Goal: Transaction & Acquisition: Register for event/course

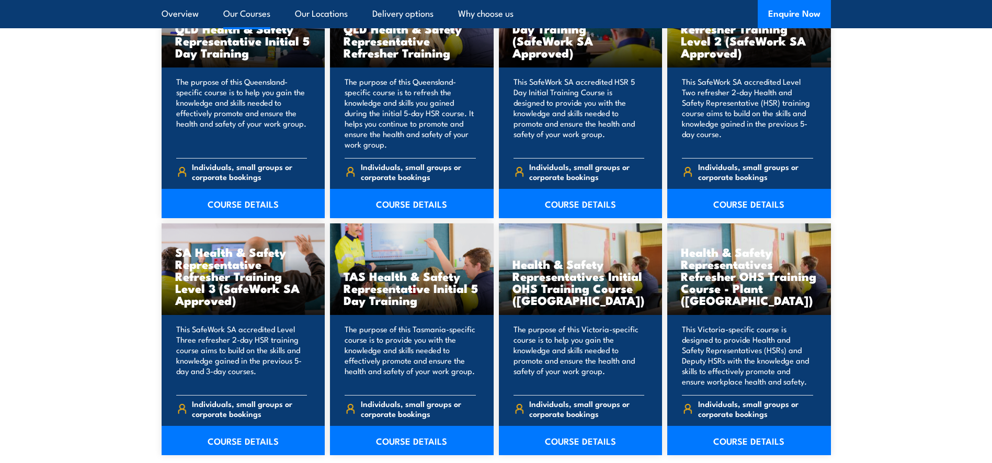
scroll to position [1412, 0]
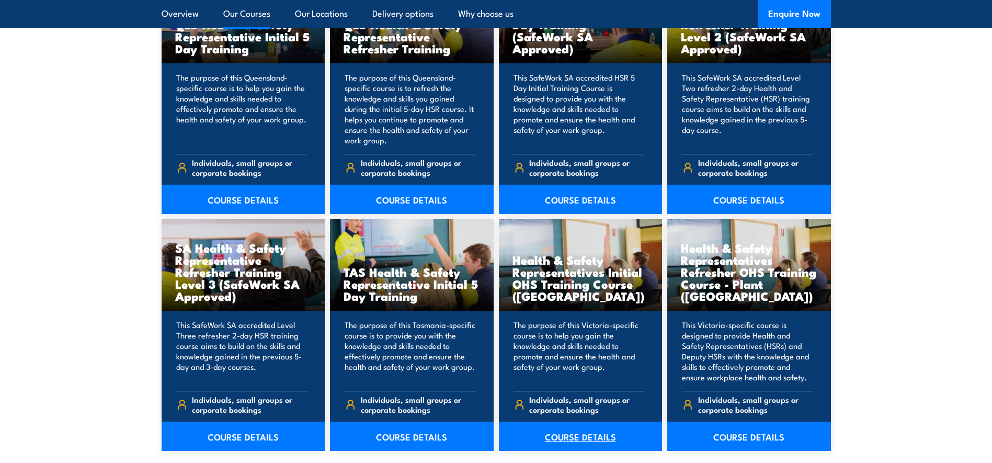
click at [563, 434] on link "COURSE DETAILS" at bounding box center [581, 435] width 164 height 29
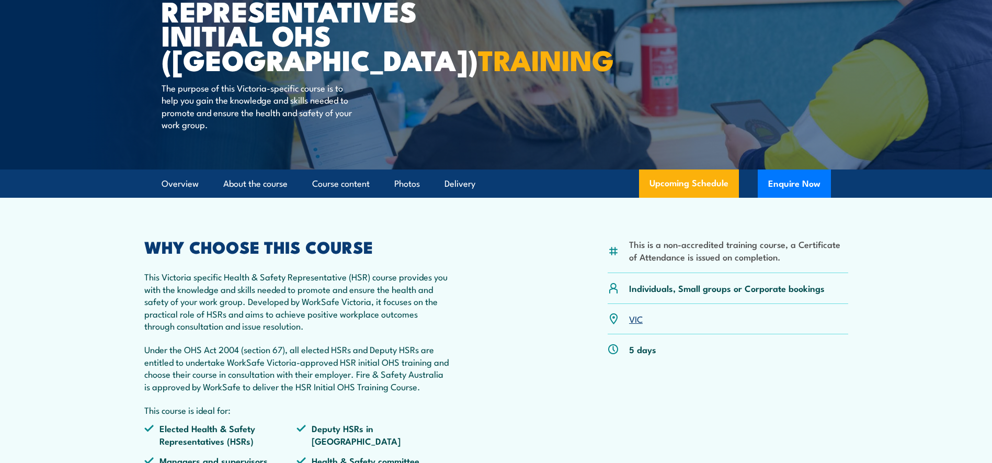
scroll to position [157, 0]
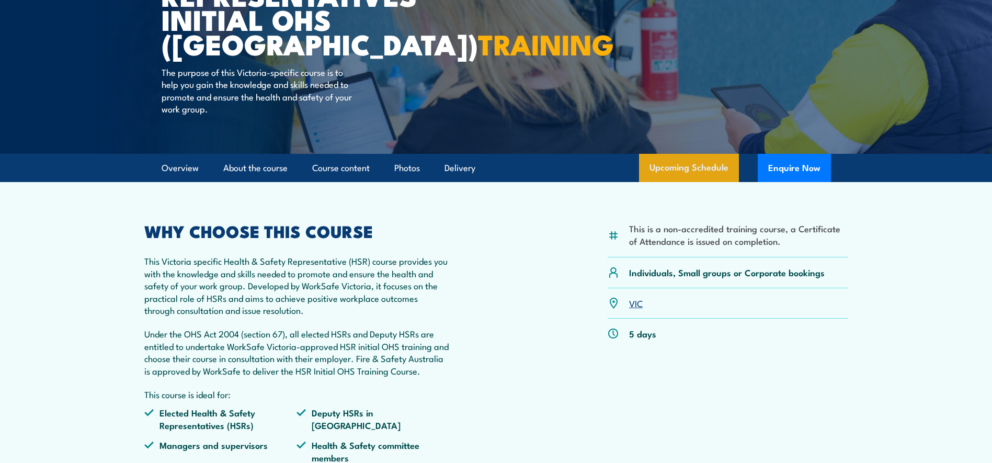
click at [677, 164] on link "Upcoming Schedule" at bounding box center [689, 168] width 100 height 28
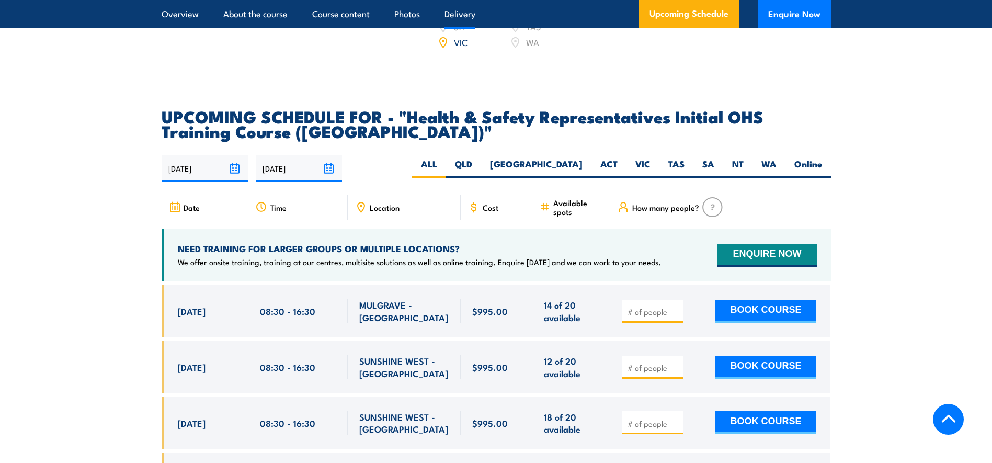
scroll to position [1816, 0]
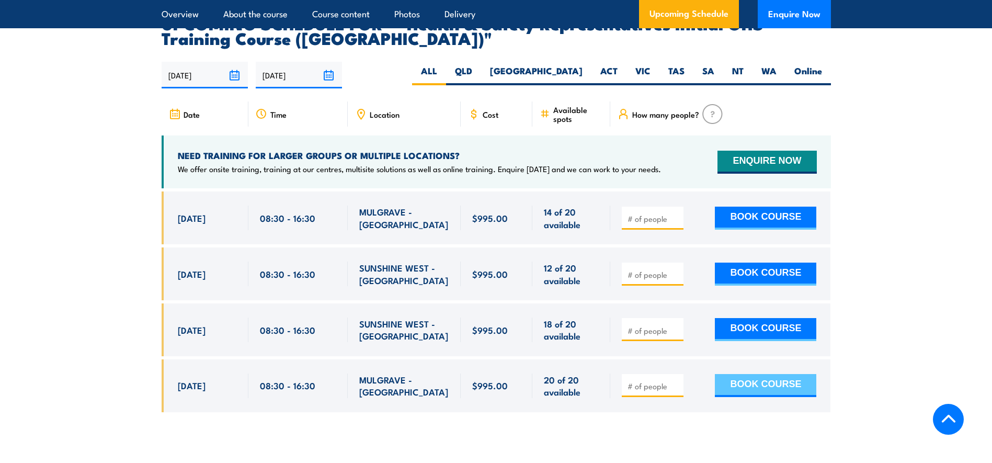
click at [772, 374] on button "BOOK COURSE" at bounding box center [765, 385] width 101 height 23
click at [660, 381] on input "number" at bounding box center [653, 386] width 52 height 10
type input "1"
click at [774, 374] on button "BOOK COURSE" at bounding box center [765, 385] width 101 height 23
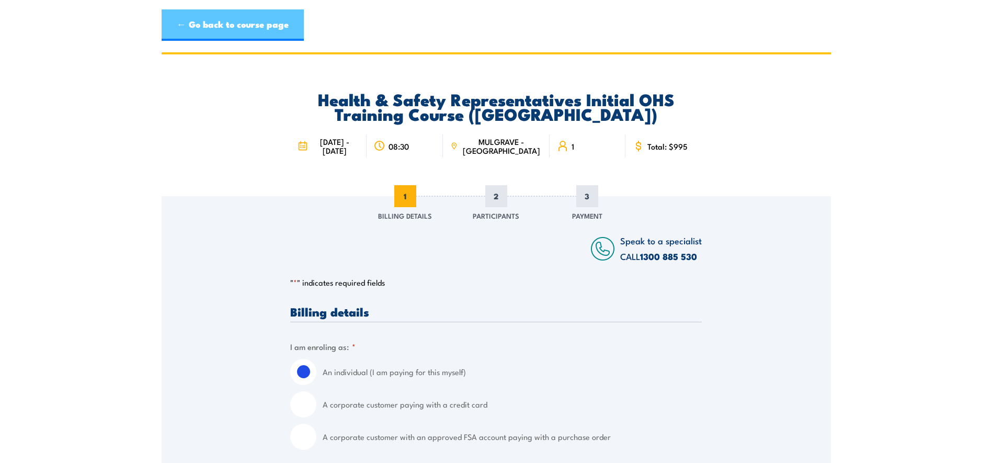
click at [195, 20] on link "← Go back to course page" at bounding box center [233, 24] width 142 height 31
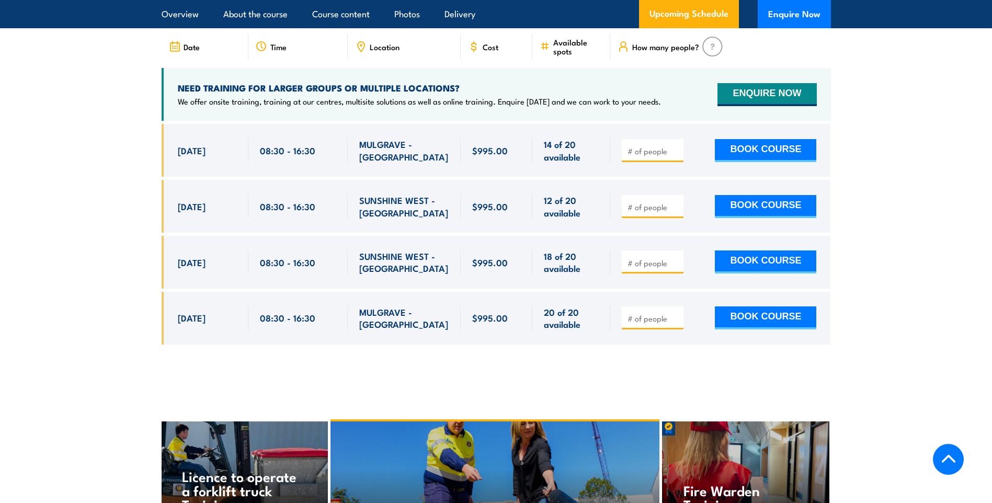
scroll to position [1934, 0]
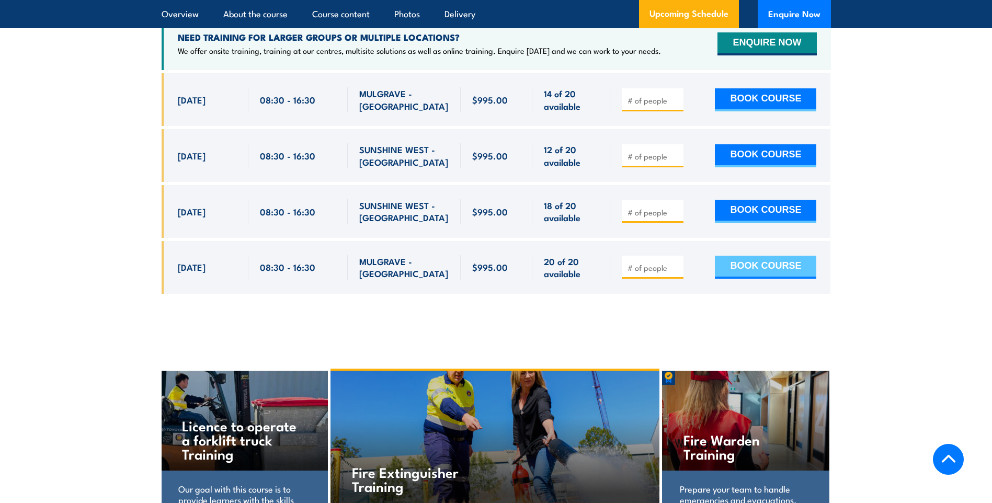
click at [749, 256] on button "BOOK COURSE" at bounding box center [765, 267] width 101 height 23
type input "1"
click at [749, 256] on button "BOOK COURSE" at bounding box center [765, 267] width 101 height 23
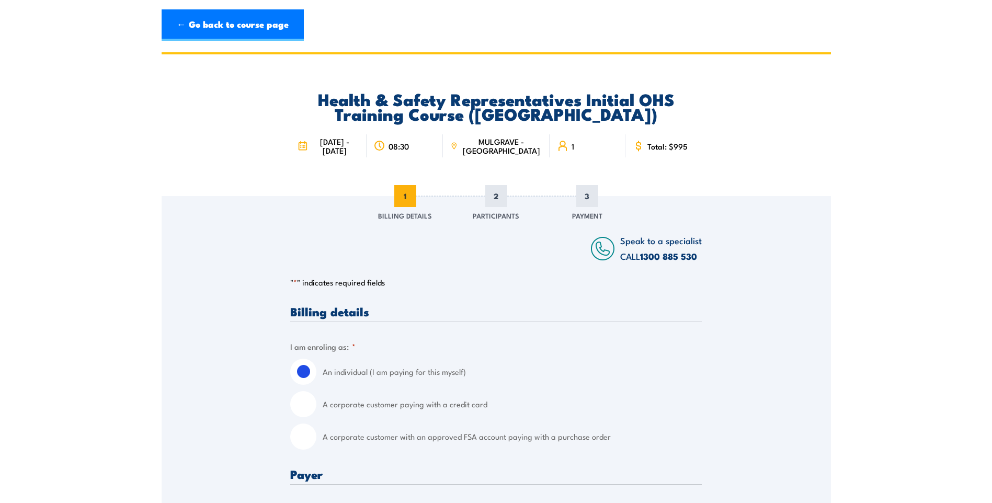
click at [310, 434] on input "A corporate customer with an approved FSA account paying with a purchase order" at bounding box center [303, 436] width 26 height 26
radio input "true"
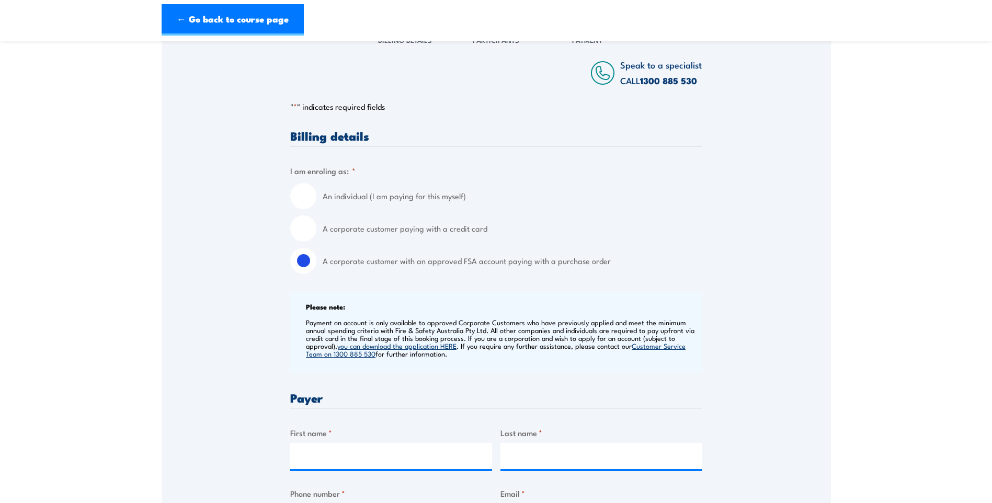
scroll to position [209, 0]
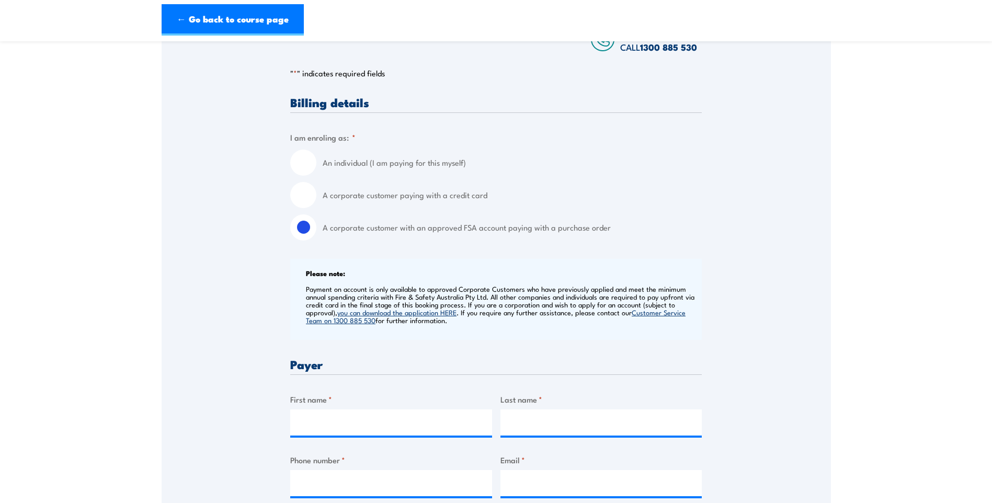
click at [302, 194] on input "A corporate customer paying with a credit card" at bounding box center [303, 195] width 26 height 26
radio input "true"
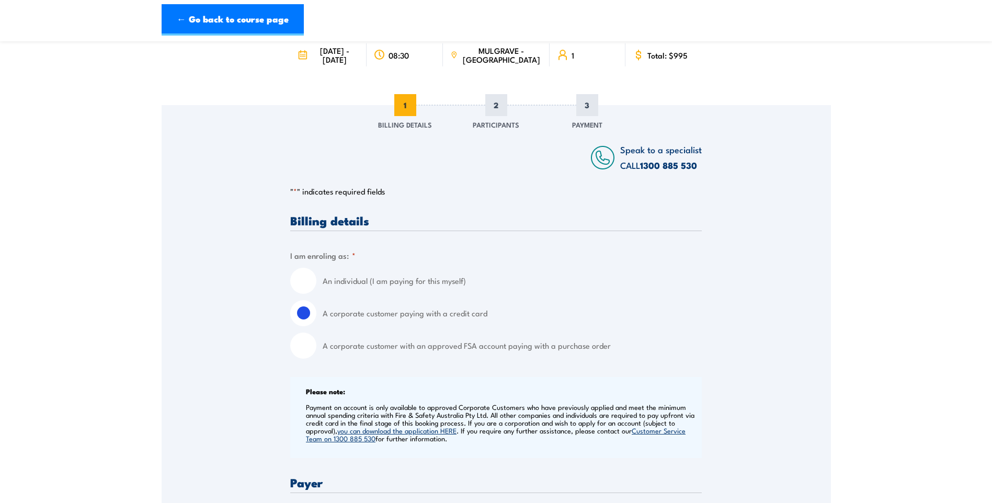
scroll to position [0, 0]
